Goal: Transaction & Acquisition: Purchase product/service

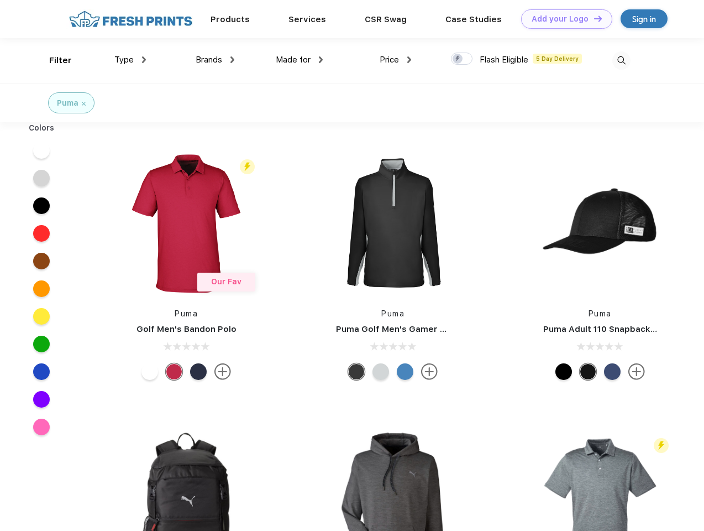
click at [563, 19] on link "Add your Logo Design Tool" at bounding box center [566, 18] width 91 height 19
click at [0, 0] on div "Design Tool" at bounding box center [0, 0] width 0 height 0
click at [593, 18] on link "Add your Logo Design Tool" at bounding box center [566, 18] width 91 height 19
click at [53, 60] on div "Filter" at bounding box center [60, 60] width 23 height 13
click at [130, 60] on span "Type" at bounding box center [123, 60] width 19 height 10
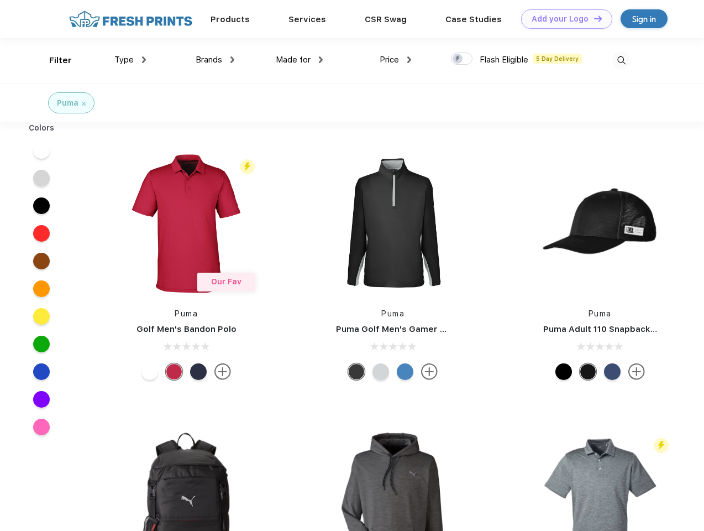
click at [215, 60] on span "Brands" at bounding box center [209, 60] width 27 height 10
click at [300, 60] on span "Made for" at bounding box center [293, 60] width 35 height 10
click at [396, 60] on span "Price" at bounding box center [389, 60] width 19 height 10
click at [462, 59] on div at bounding box center [462, 59] width 22 height 12
click at [458, 59] on input "checkbox" at bounding box center [454, 55] width 7 height 7
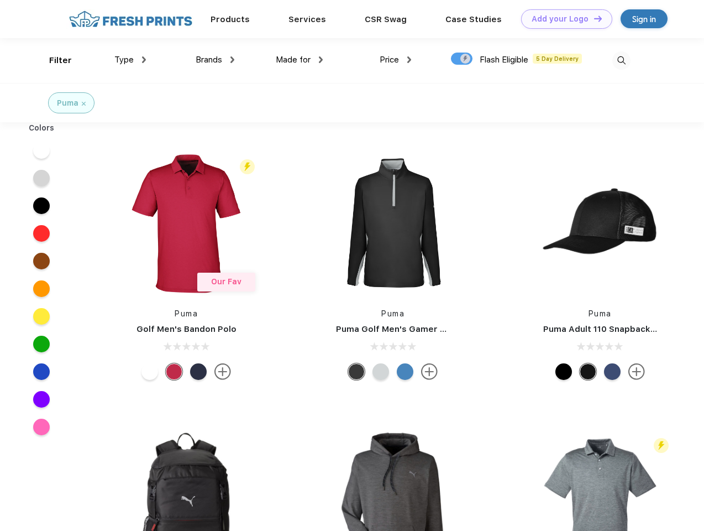
click at [622, 60] on img at bounding box center [622, 60] width 18 height 18
